Goal: Transaction & Acquisition: Obtain resource

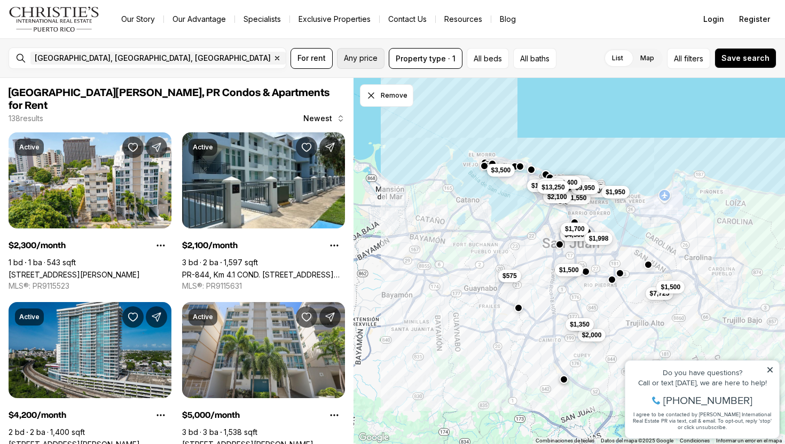
click at [371, 54] on span "Any price" at bounding box center [361, 58] width 34 height 9
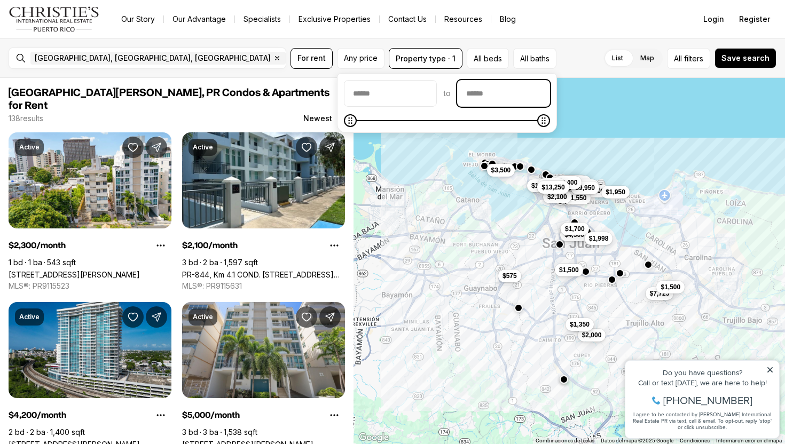
click at [481, 89] on input "priceMax" at bounding box center [504, 94] width 92 height 26
type input "******"
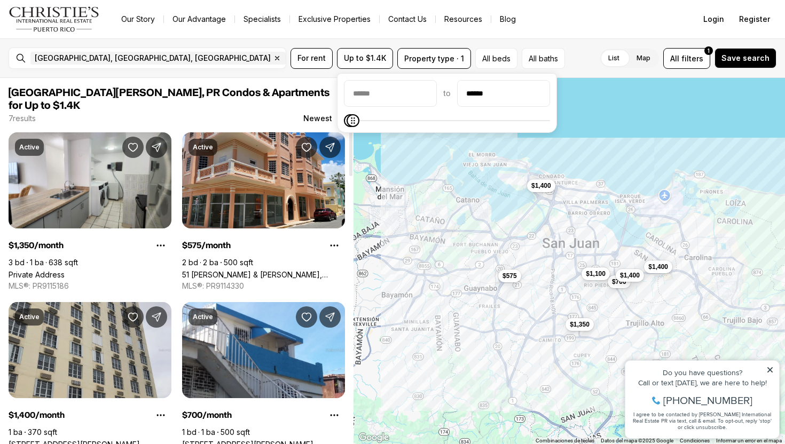
click at [123, 440] on link "[STREET_ADDRESS][PERSON_NAME][PERSON_NAME]" at bounding box center [90, 444] width 163 height 9
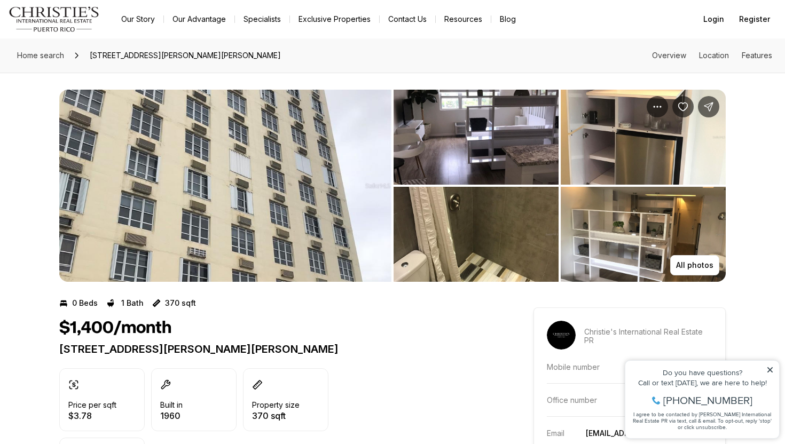
click at [199, 244] on img "View image gallery" at bounding box center [225, 186] width 332 height 192
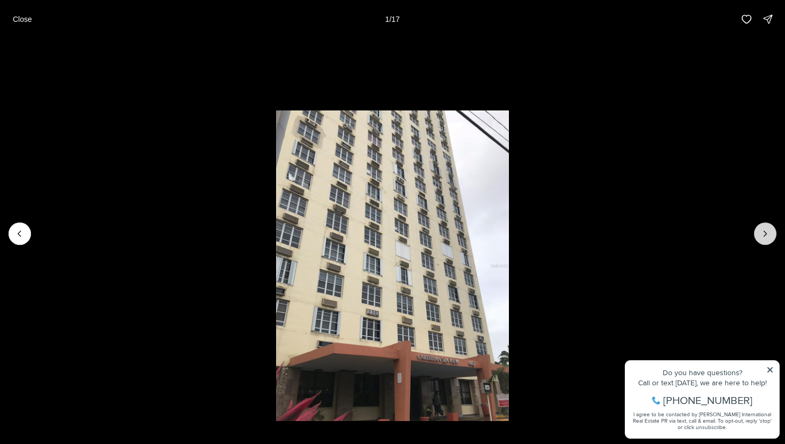
click at [767, 233] on icon "Next slide" at bounding box center [765, 234] width 11 height 11
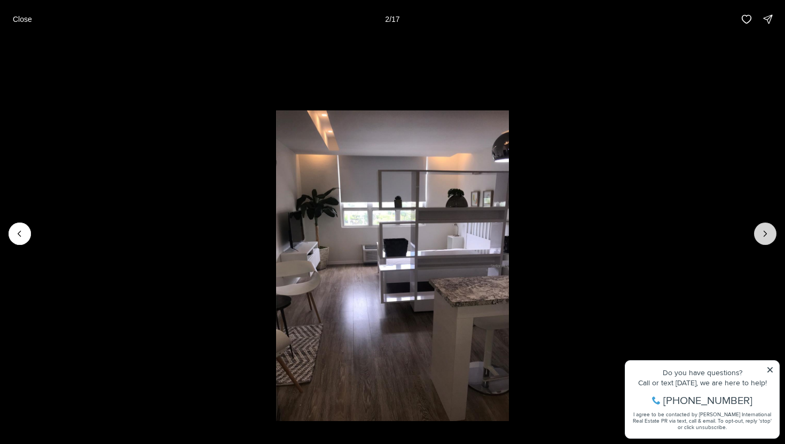
click at [767, 233] on icon "Next slide" at bounding box center [765, 234] width 11 height 11
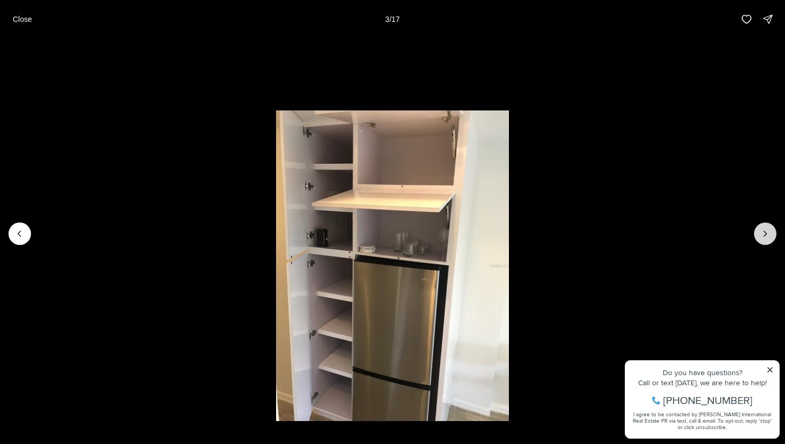
click at [767, 233] on icon "Next slide" at bounding box center [765, 234] width 11 height 11
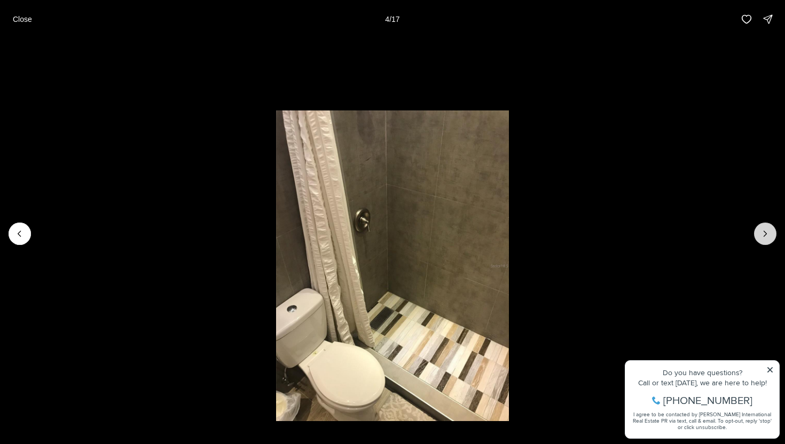
click at [767, 233] on icon "Next slide" at bounding box center [765, 234] width 11 height 11
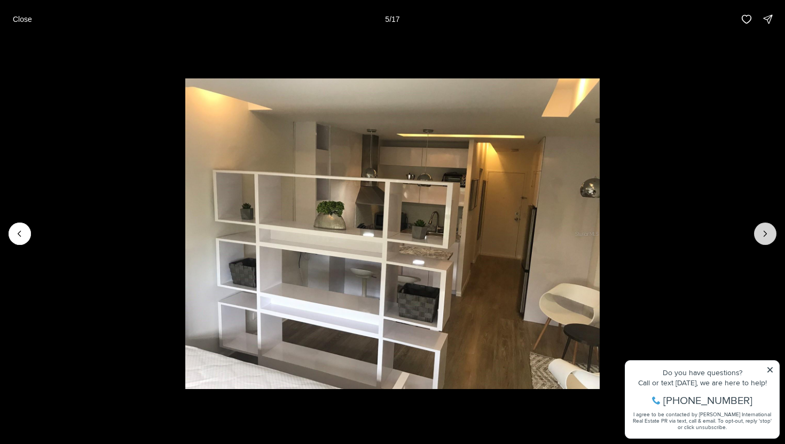
click at [767, 233] on icon "Next slide" at bounding box center [765, 234] width 11 height 11
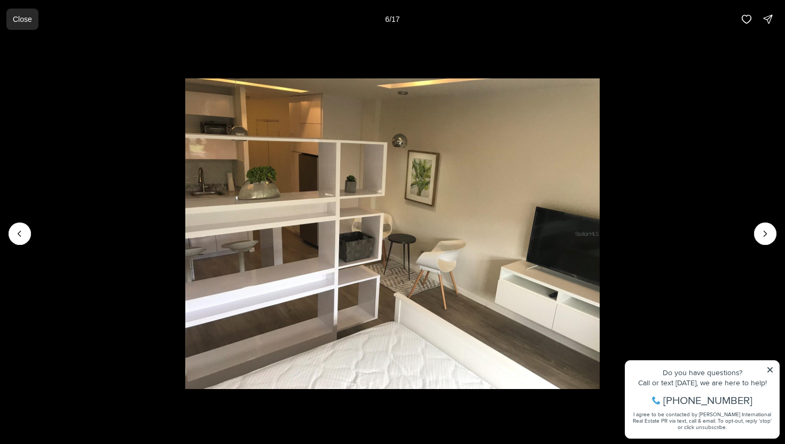
click at [17, 24] on button "Close" at bounding box center [22, 19] width 32 height 21
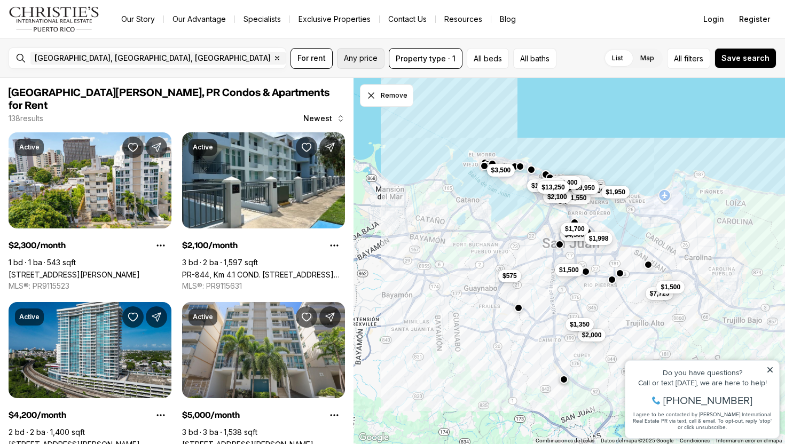
click at [374, 58] on span "Any price" at bounding box center [361, 58] width 34 height 9
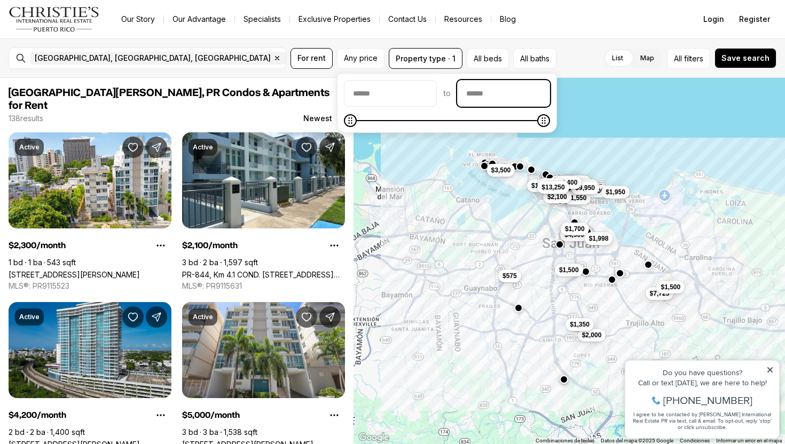
click at [482, 93] on input "priceMax" at bounding box center [504, 94] width 92 height 26
type input "******"
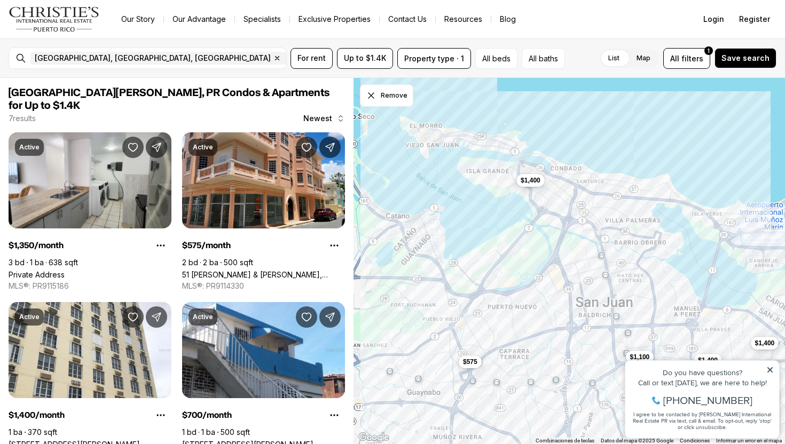
click at [530, 178] on span "$1,400" at bounding box center [531, 180] width 20 height 9
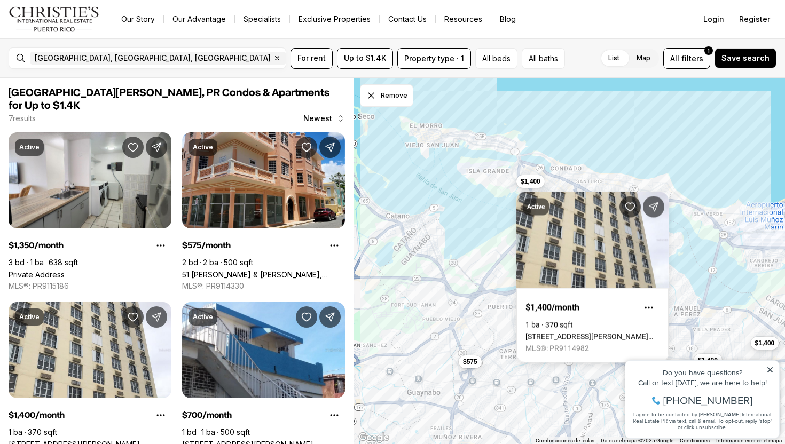
click at [507, 179] on div "$700 $1,100 $1,400 $1,400 $1,400 $575" at bounding box center [569, 261] width 432 height 367
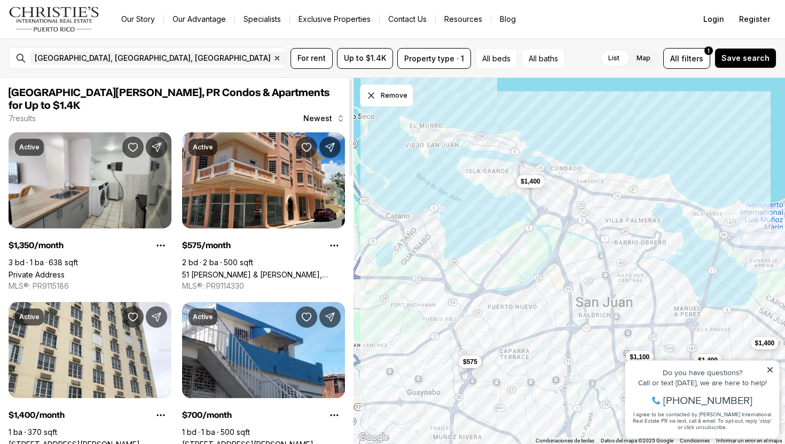
scroll to position [5, 0]
